Goal: Information Seeking & Learning: Learn about a topic

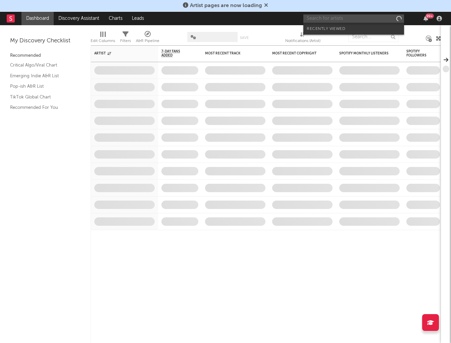
click at [373, 20] on input "text" at bounding box center [354, 18] width 101 height 8
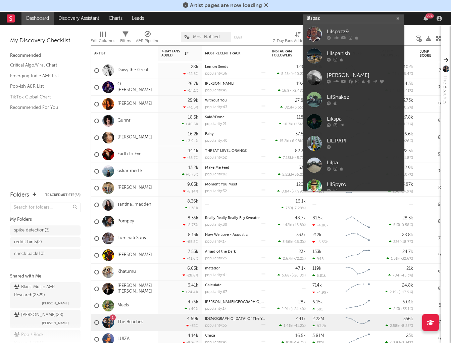
type input "lilspaz"
click at [351, 30] on div "Lilspazz9" at bounding box center [364, 32] width 74 height 8
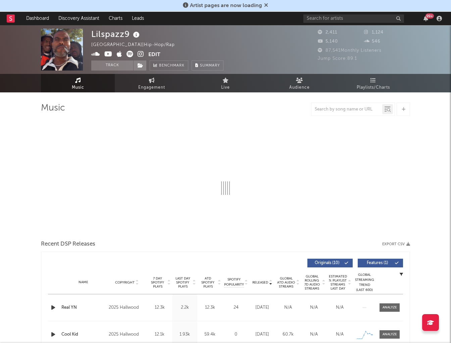
select select "6m"
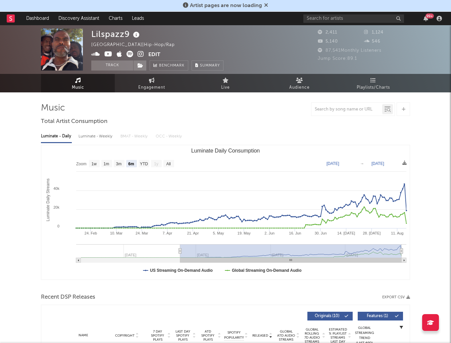
click at [139, 52] on icon at bounding box center [141, 54] width 6 height 7
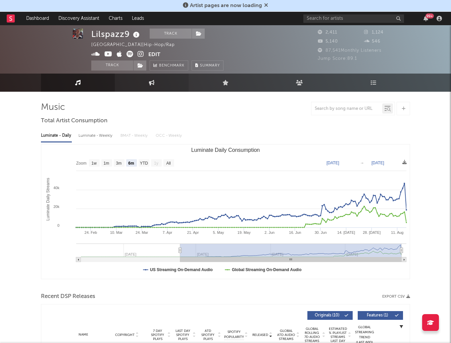
click at [140, 84] on link "Engagement" at bounding box center [152, 83] width 74 height 18
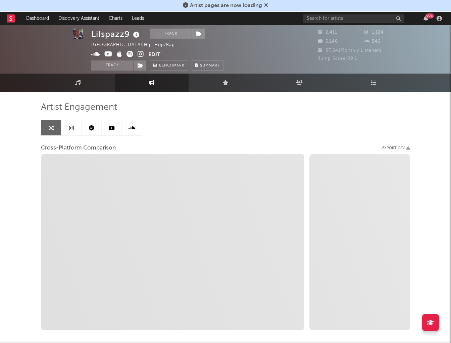
select select "1w"
select select "1m"
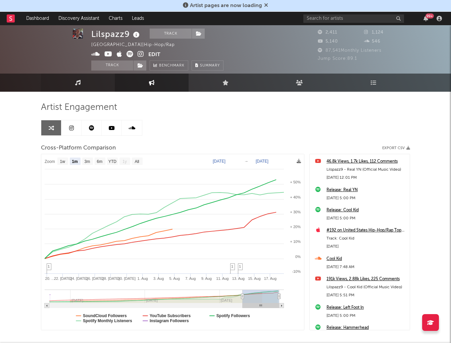
click at [83, 80] on link "Music" at bounding box center [78, 83] width 74 height 18
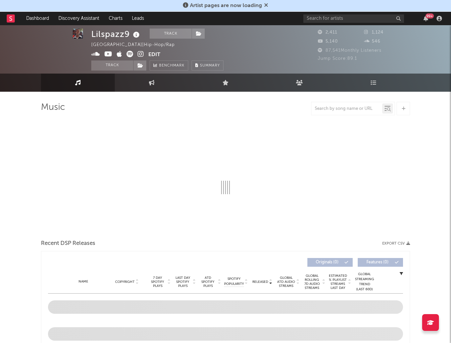
click at [79, 82] on icon at bounding box center [78, 82] width 6 height 5
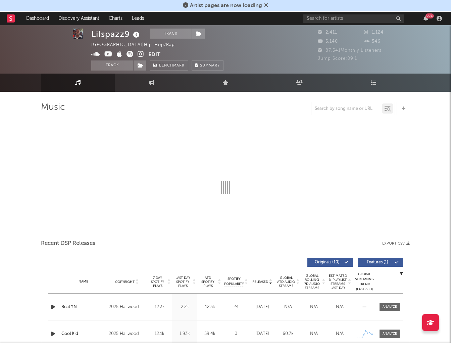
select select "6m"
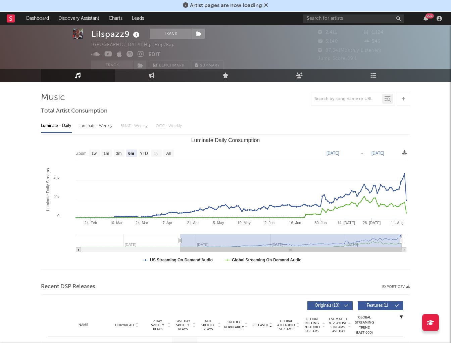
scroll to position [15, 0]
